Goal: Information Seeking & Learning: Learn about a topic

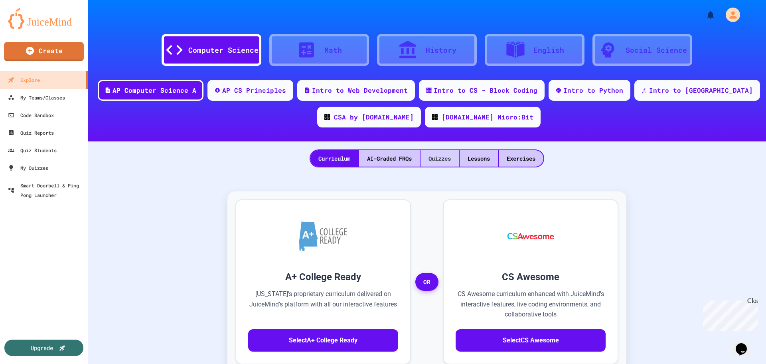
click at [437, 156] on div "Quizzes" at bounding box center [440, 158] width 38 height 16
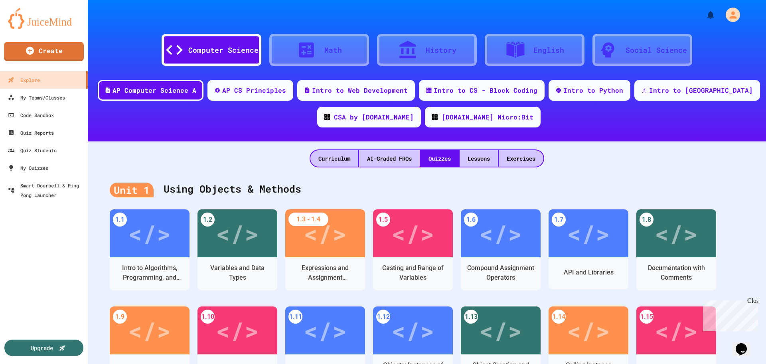
click at [322, 241] on div "</>" at bounding box center [325, 233] width 43 height 36
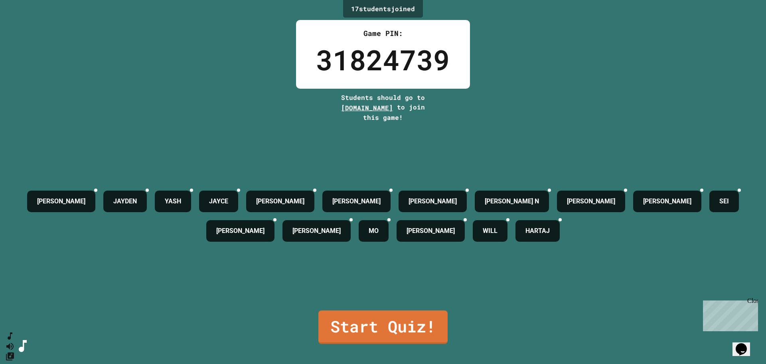
click at [376, 322] on link "Start Quiz!" at bounding box center [382, 327] width 129 height 34
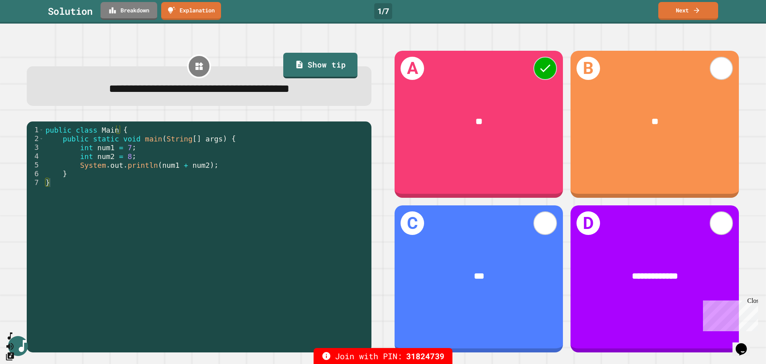
click at [131, 9] on link "Breakdown" at bounding box center [129, 11] width 57 height 18
click at [692, 8] on link "Next" at bounding box center [688, 11] width 60 height 18
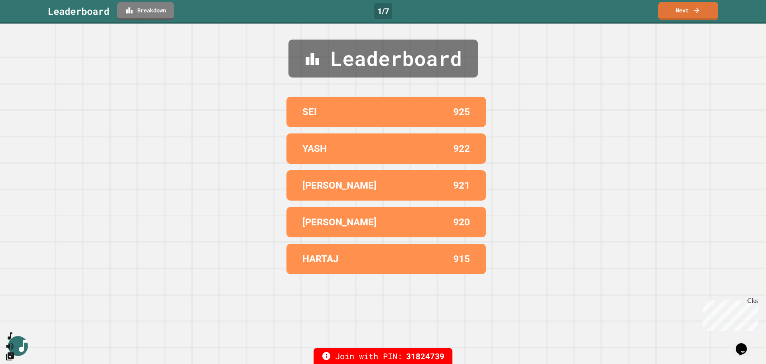
click at [691, 8] on link "Next" at bounding box center [688, 11] width 60 height 18
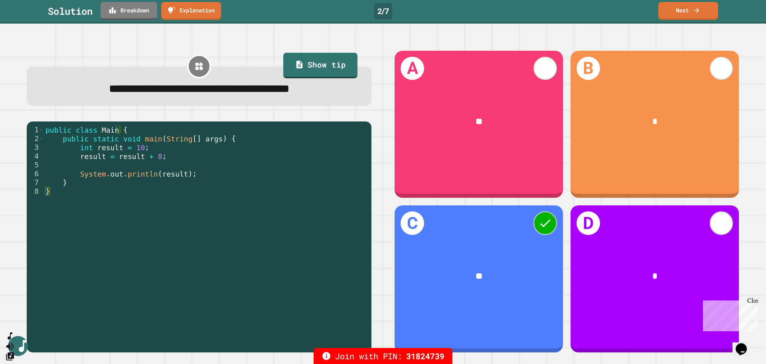
click at [130, 11] on link "Breakdown" at bounding box center [129, 11] width 57 height 18
click at [692, 8] on link "Next" at bounding box center [688, 11] width 60 height 18
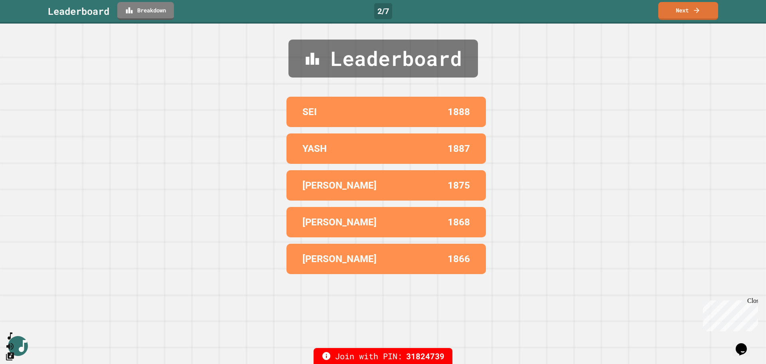
click at [692, 12] on link "Next" at bounding box center [688, 11] width 60 height 18
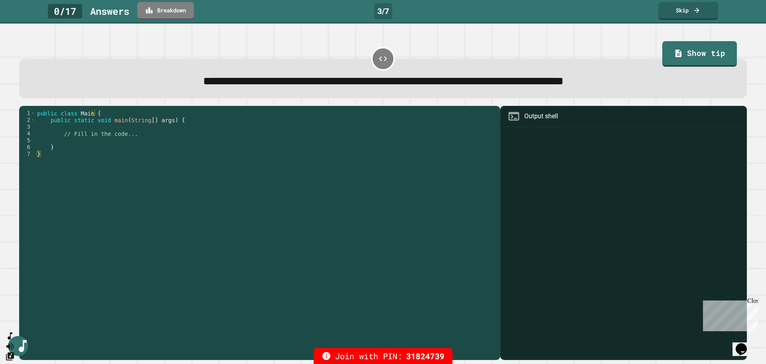
click at [696, 49] on link "Show tip" at bounding box center [699, 54] width 74 height 26
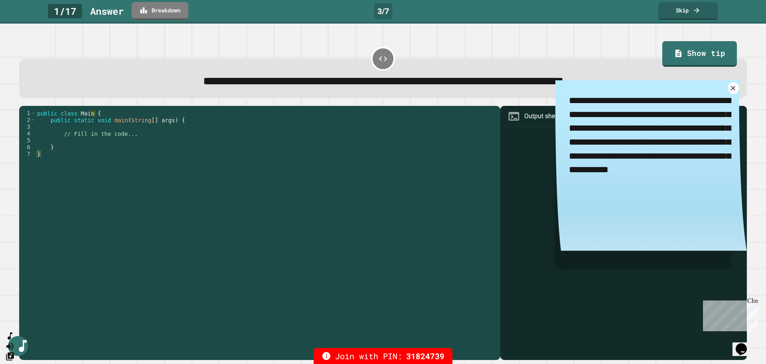
click at [731, 89] on icon at bounding box center [733, 88] width 4 height 4
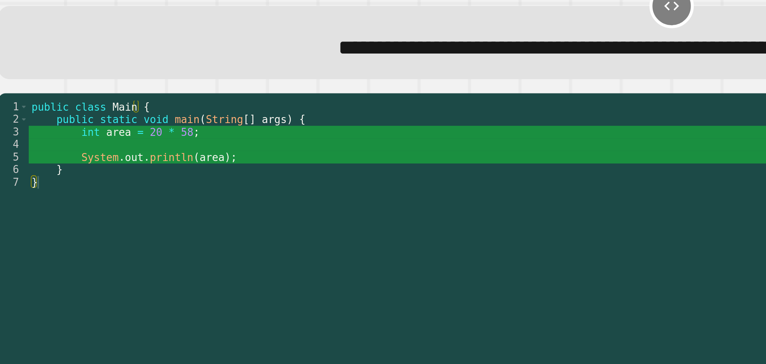
click at [80, 135] on div "public class Main { public static void main ( String [ ] args ) { int area = 20…" at bounding box center [266, 228] width 461 height 237
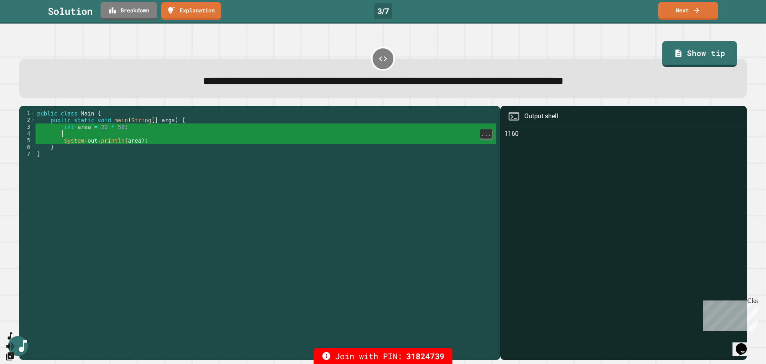
click at [687, 8] on link "Next" at bounding box center [688, 11] width 60 height 18
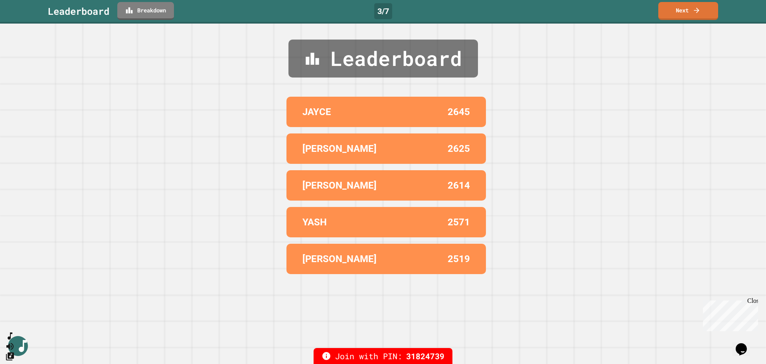
click at [688, 10] on link "Next" at bounding box center [688, 11] width 60 height 18
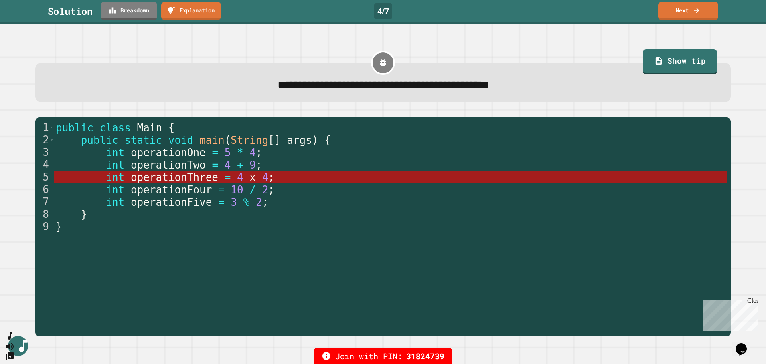
click at [682, 8] on link "Next" at bounding box center [688, 11] width 60 height 18
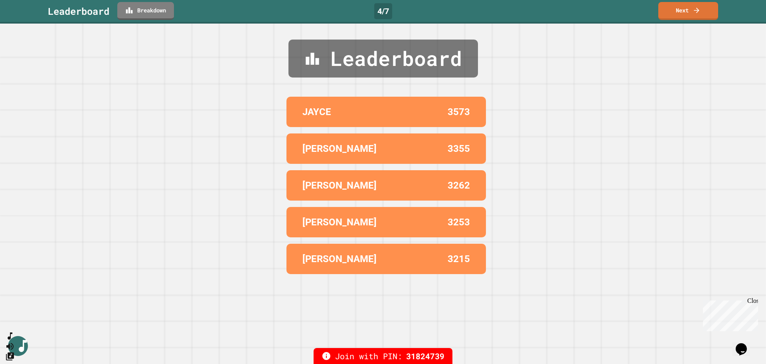
click at [681, 5] on link "Next" at bounding box center [688, 11] width 60 height 18
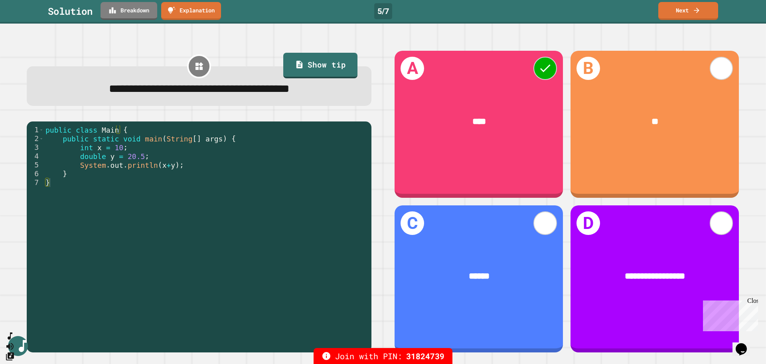
click at [690, 6] on link "Next" at bounding box center [688, 11] width 60 height 18
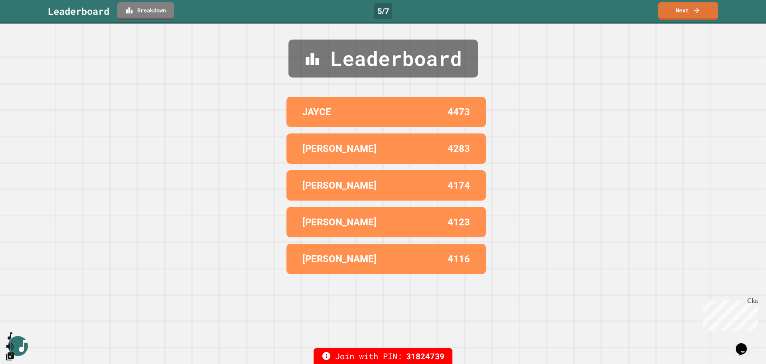
click at [688, 6] on link "Next" at bounding box center [688, 11] width 60 height 18
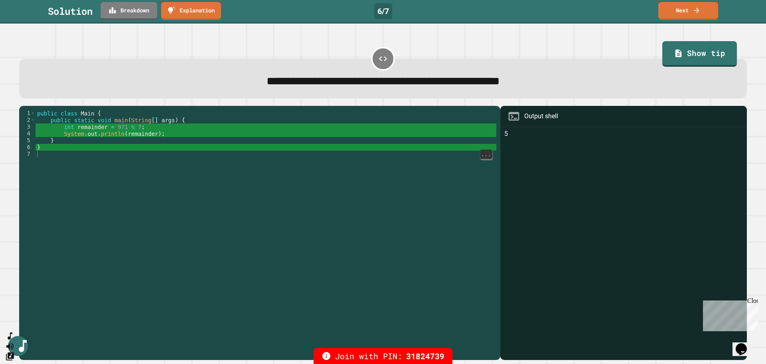
click at [689, 6] on link "Next" at bounding box center [688, 11] width 60 height 18
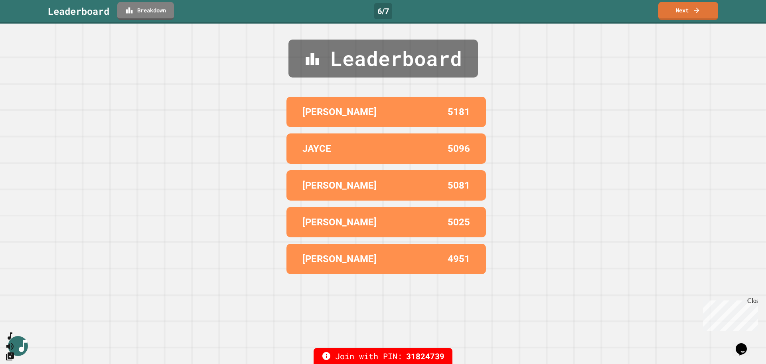
click at [687, 7] on link "Next" at bounding box center [688, 11] width 60 height 18
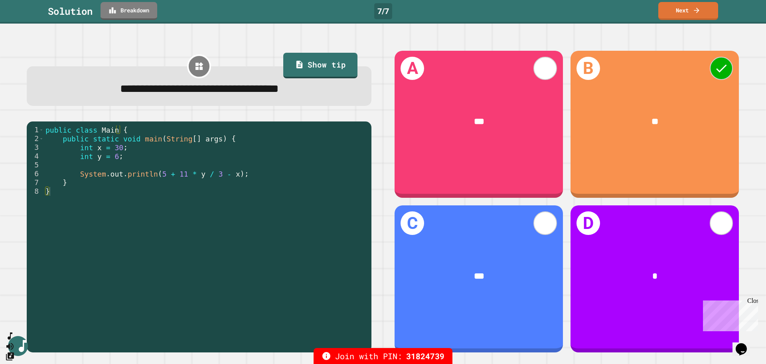
click at [129, 7] on link "Breakdown" at bounding box center [129, 11] width 57 height 18
click at [686, 9] on link "Next" at bounding box center [688, 11] width 60 height 18
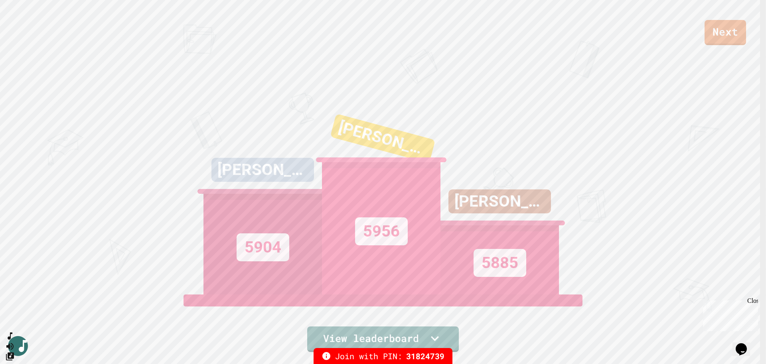
click at [14, 340] on icon "SpeedDial basic example" at bounding box center [10, 336] width 10 height 10
click at [14, 342] on icon "Mute music" at bounding box center [9, 345] width 7 height 7
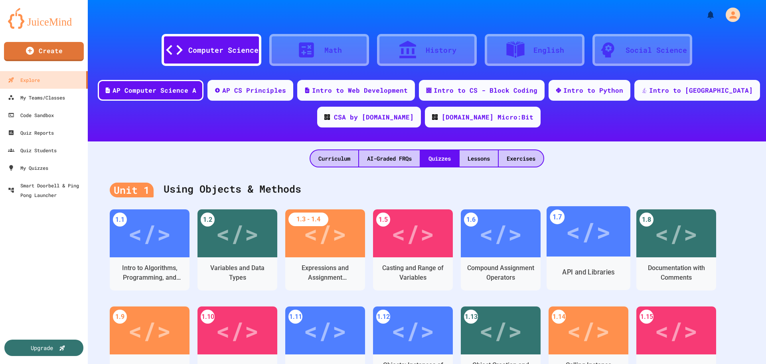
scroll to position [40, 0]
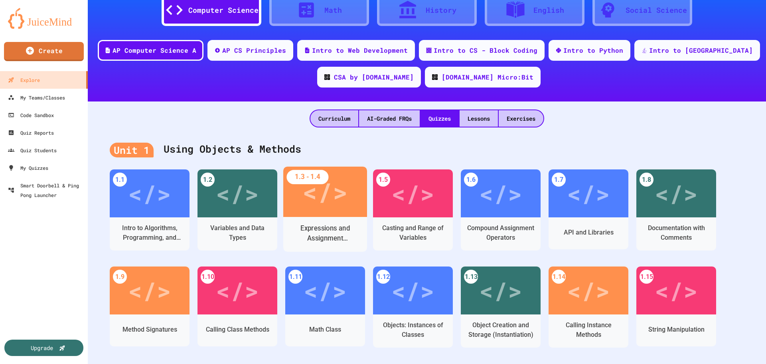
click at [333, 195] on div "</>" at bounding box center [324, 192] width 45 height 38
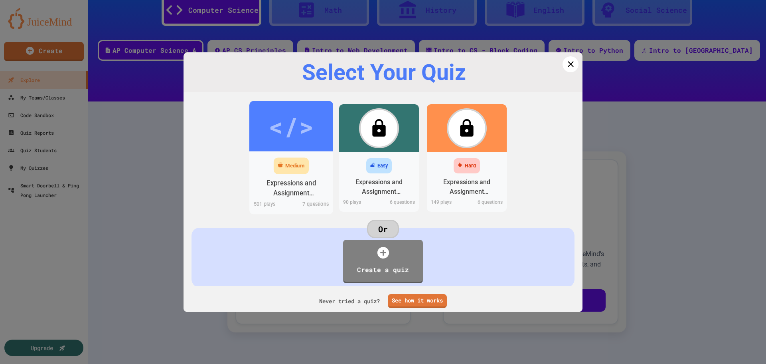
click at [285, 162] on div "Medium" at bounding box center [294, 166] width 19 height 8
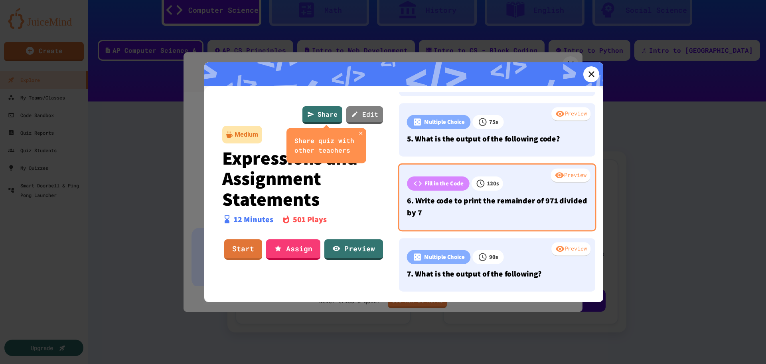
scroll to position [252, 0]
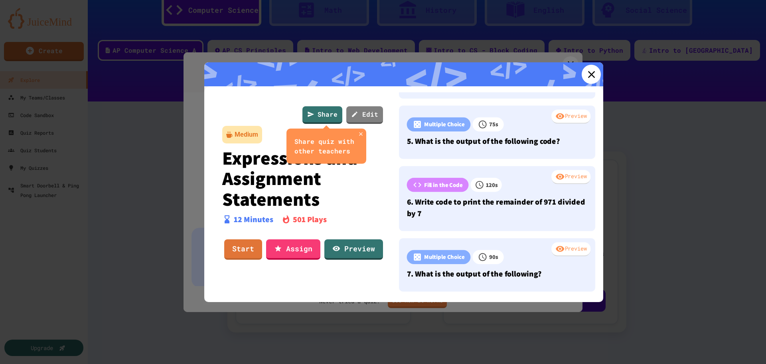
drag, startPoint x: 589, startPoint y: 75, endPoint x: 581, endPoint y: 75, distance: 8.4
click at [589, 75] on icon at bounding box center [591, 74] width 12 height 12
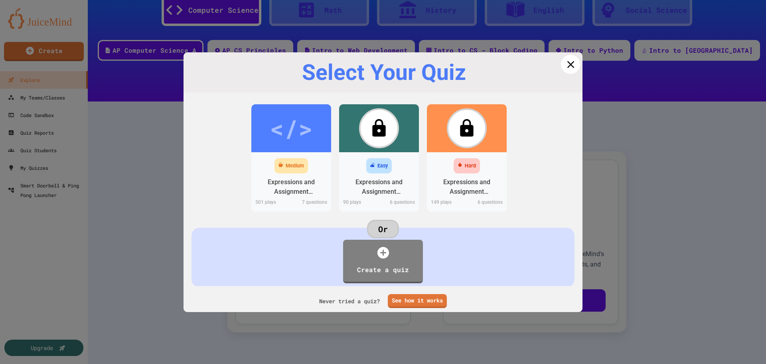
click at [565, 65] on icon at bounding box center [571, 64] width 12 height 12
